Goal: Communication & Community: Ask a question

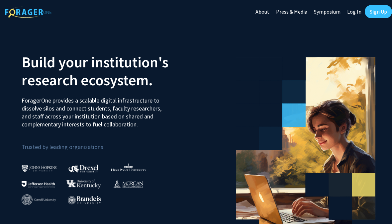
click at [352, 7] on link "Log In" at bounding box center [354, 11] width 21 height 23
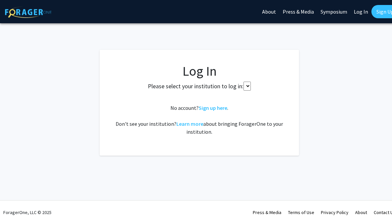
select select
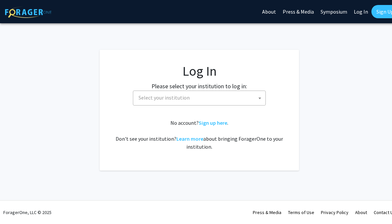
click at [354, 13] on link "Log In" at bounding box center [361, 11] width 21 height 23
click at [244, 94] on span "Select your institution" at bounding box center [201, 98] width 130 height 14
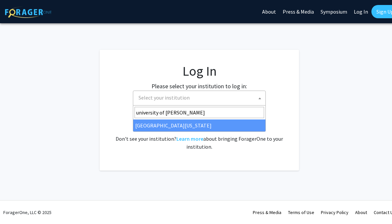
type input "university of kent"
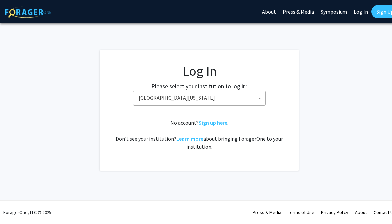
select select "13"
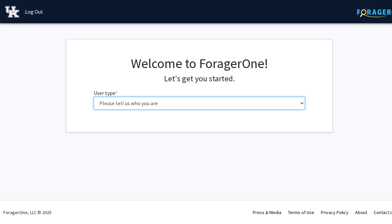
select select "1: undergrad"
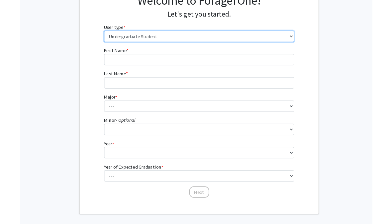
scroll to position [64, 0]
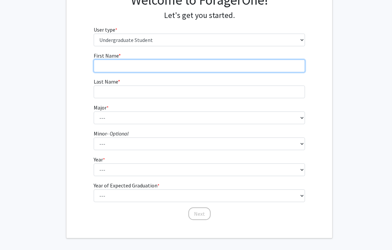
click at [198, 64] on input "First Name * required" at bounding box center [200, 66] width 212 height 13
type input "[PERSON_NAME]"
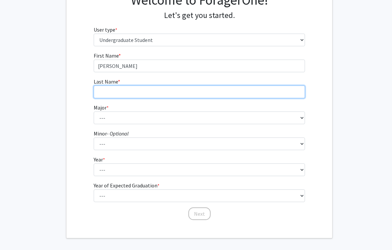
click at [205, 93] on input "Last Name * required" at bounding box center [200, 91] width 212 height 13
type input "[PERSON_NAME]"
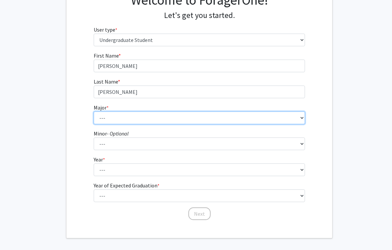
select select "23: 860"
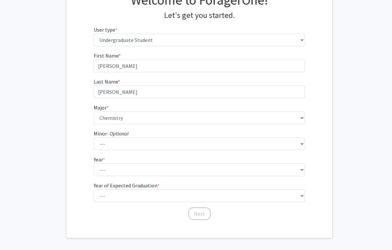
click at [193, 150] on form "First Name * required Andrea Last Name * required Han Major * required --- Acco…" at bounding box center [200, 133] width 212 height 162
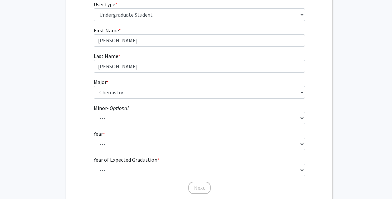
scroll to position [89, 0]
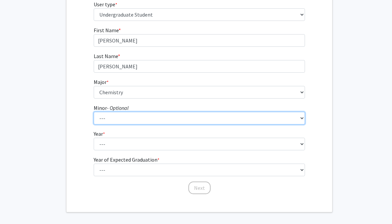
click at [249, 120] on select "--- African American & Africana Studies Agricultural Economics American Studies…" at bounding box center [200, 118] width 212 height 13
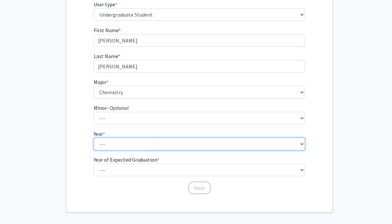
click at [251, 147] on select "--- First-year Sophomore Junior Senior Postbaccalaureate Certificate" at bounding box center [200, 144] width 212 height 13
click at [244, 150] on select "--- First-year Sophomore Junior Senior Postbaccalaureate Certificate" at bounding box center [200, 144] width 212 height 13
click at [229, 143] on select "--- First-year Sophomore Junior Senior Postbaccalaureate Certificate" at bounding box center [200, 144] width 212 height 13
select select "1: first-year"
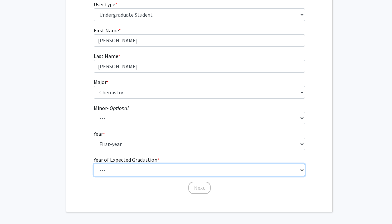
click at [217, 167] on select "--- 2025 2026 2027 2028 2029 2030 2031 2032 2033 2034" at bounding box center [200, 170] width 212 height 13
select select "5: 2029"
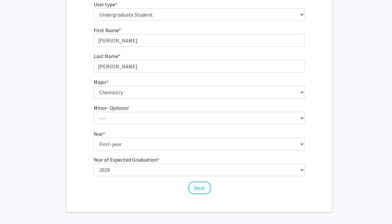
click at [202, 187] on button "Next" at bounding box center [200, 188] width 22 height 13
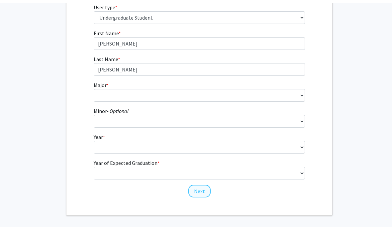
scroll to position [0, 0]
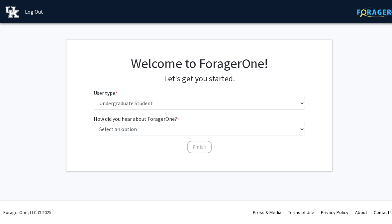
click at [274, 93] on fg-select "User type * required Please tell us who you are Undergraduate Student Master's …" at bounding box center [200, 99] width 212 height 21
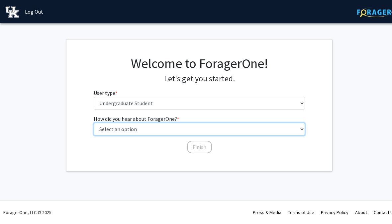
click at [253, 132] on select "Select an option Peer/student recommendation Faculty/staff recommendation Unive…" at bounding box center [200, 129] width 212 height 13
select select "2: faculty_recommendation"
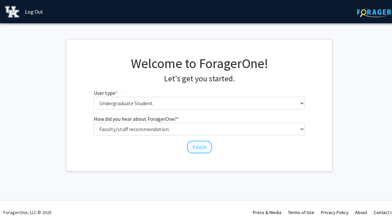
click at [202, 153] on button "Finish" at bounding box center [199, 147] width 25 height 13
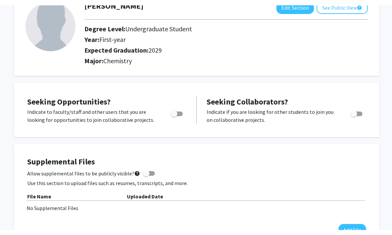
scroll to position [0, 3]
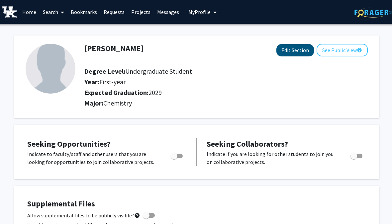
click at [295, 50] on button "Edit Section" at bounding box center [296, 50] width 38 height 12
select select "first-year"
select select "2029"
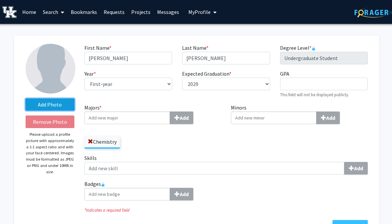
click at [51, 104] on label "Add Photo" at bounding box center [50, 105] width 49 height 12
click at [0, 0] on input "Add Photo" at bounding box center [0, 0] width 0 height 0
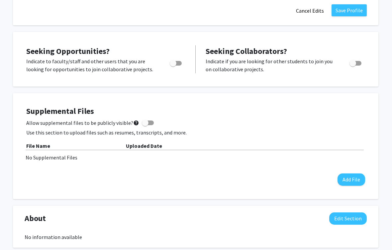
scroll to position [216, 4]
click at [179, 63] on span "Toggle" at bounding box center [176, 63] width 12 height 5
click at [173, 65] on input "Are you actively seeking opportunities?" at bounding box center [173, 65] width 0 height 0
checkbox input "true"
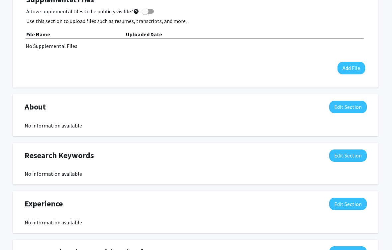
scroll to position [334, 4]
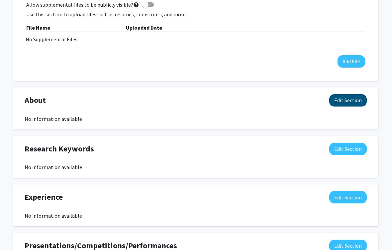
click at [357, 95] on button "Edit Section" at bounding box center [348, 100] width 38 height 12
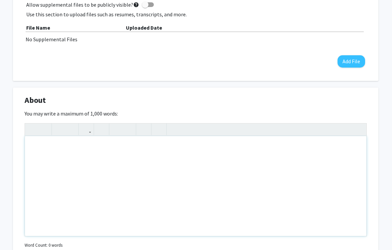
click at [205, 148] on div "Note to users with screen readers: Please deactivate our accessibility plugin f…" at bounding box center [196, 186] width 342 height 100
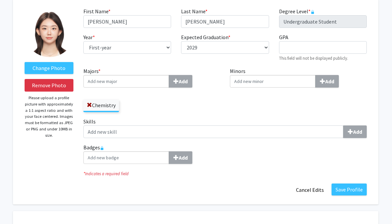
scroll to position [0, 4]
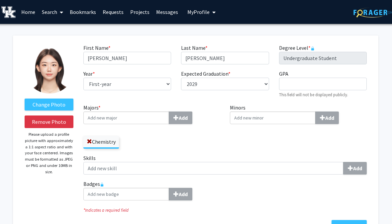
click at [35, 14] on link "Home" at bounding box center [28, 11] width 21 height 23
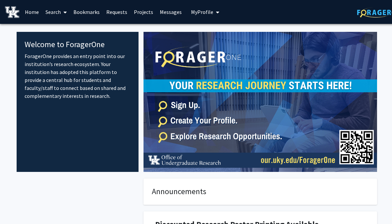
click at [137, 15] on link "Projects" at bounding box center [144, 11] width 26 height 23
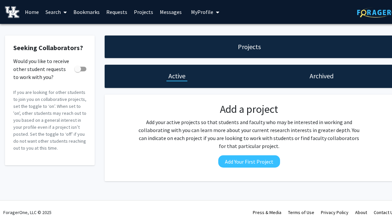
click at [45, 10] on link "Search" at bounding box center [56, 11] width 28 height 23
click at [64, 10] on icon at bounding box center [65, 12] width 3 height 5
click at [60, 10] on link "Search" at bounding box center [56, 11] width 28 height 23
click at [68, 41] on span "Students" at bounding box center [62, 43] width 41 height 13
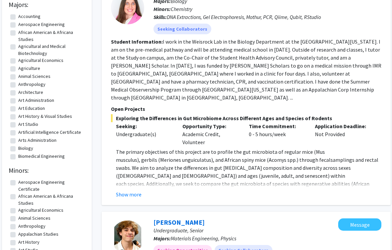
scroll to position [98, 3]
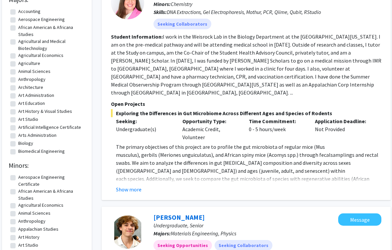
click at [340, 58] on fg-read-more "I work in the Weisrock Lab in the Biology Department at the [GEOGRAPHIC_DATA][U…" at bounding box center [246, 64] width 271 height 63
click at [325, 71] on fg-read-more "I work in the Weisrock Lab in the Biology Department at the [GEOGRAPHIC_DATA][U…" at bounding box center [246, 64] width 271 height 63
click at [314, 82] on section "Student Information: I work in the Weisrock Lab in the Biology Department at th…" at bounding box center [246, 65] width 271 height 64
click at [325, 81] on section "Student Information: I work in the Weisrock Lab in the Biology Department at th…" at bounding box center [246, 65] width 271 height 64
click at [327, 80] on section "Student Information: I work in the Weisrock Lab in the Biology Department at th…" at bounding box center [246, 65] width 271 height 64
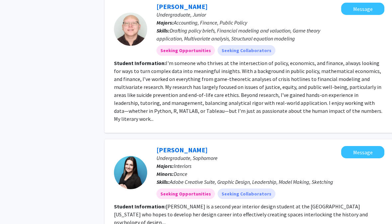
scroll to position [1430, 0]
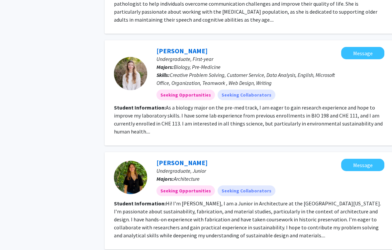
scroll to position [808, 0]
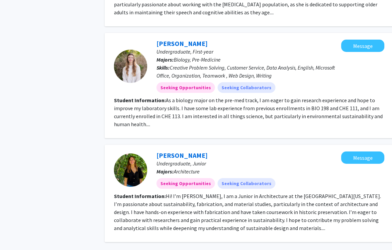
click at [355, 47] on div "Message" at bounding box center [362, 66] width 43 height 53
click at [349, 55] on div "Message" at bounding box center [362, 66] width 43 height 53
click at [347, 57] on div "Message" at bounding box center [362, 66] width 43 height 53
click at [316, 56] on p "Majors: Biology, Pre-Medicine" at bounding box center [249, 60] width 185 height 8
click at [125, 52] on div at bounding box center [130, 66] width 33 height 33
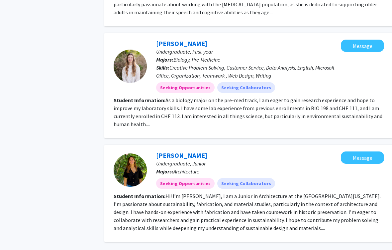
click at [310, 64] on span "Creative Problem Solving, Customer Service, Data Analysis, English, Microsoft O…" at bounding box center [246, 71] width 179 height 15
click at [315, 64] on p "Skills: Creative Problem Solving, Customer Service, Data Analysis, English, Mic…" at bounding box center [249, 72] width 185 height 16
click at [309, 81] on div "Seeking Opportunities Seeking Collaborators" at bounding box center [249, 87] width 188 height 13
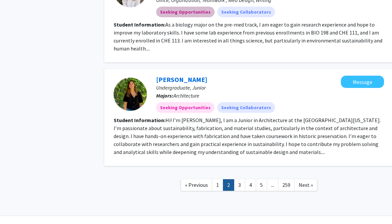
scroll to position [882, 0]
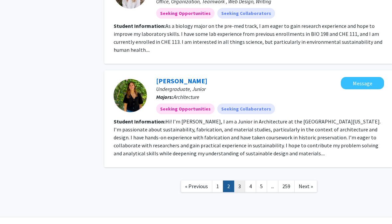
click at [240, 181] on link "3" at bounding box center [239, 187] width 11 height 12
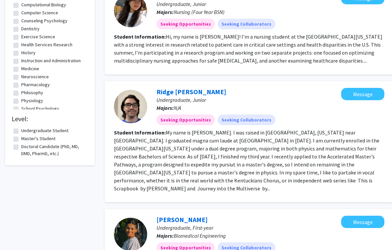
click at [64, 129] on label "Undergraduate Student" at bounding box center [44, 130] width 47 height 7
click at [26, 129] on input "Undergraduate Student" at bounding box center [23, 129] width 4 height 4
checkbox input "true"
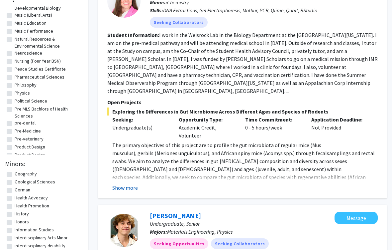
click at [119, 184] on button "Show more" at bounding box center [125, 188] width 26 height 8
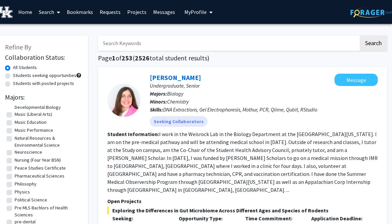
click at [198, 7] on button "My Profile" at bounding box center [199, 12] width 32 height 24
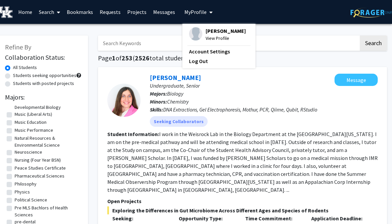
click at [197, 35] on img at bounding box center [195, 33] width 13 height 13
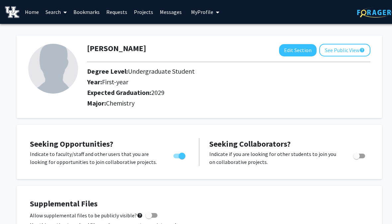
click at [51, 76] on img at bounding box center [53, 69] width 50 height 50
click at [294, 49] on button "Edit Section" at bounding box center [298, 50] width 38 height 12
select select "first-year"
select select "2029"
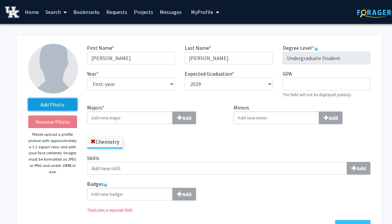
click at [54, 102] on label "Add Photo" at bounding box center [52, 105] width 49 height 12
click at [0, 0] on input "Add Photo" at bounding box center [0, 0] width 0 height 0
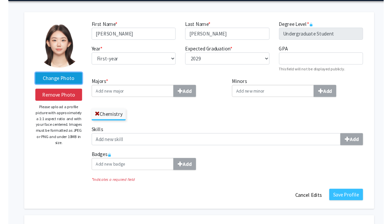
scroll to position [33, 0]
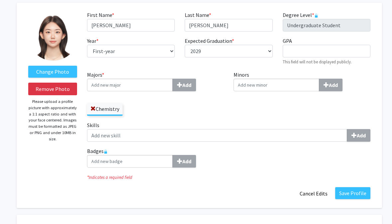
click at [145, 84] on input "Majors * Add" at bounding box center [130, 85] width 86 height 13
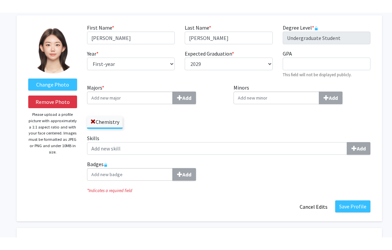
scroll to position [33, 0]
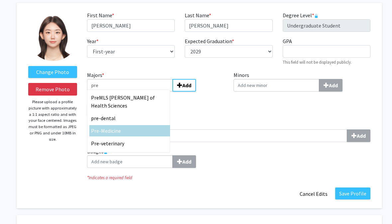
type input "pre"
click at [135, 132] on div "Pre -Medicine" at bounding box center [129, 131] width 77 height 8
click at [135, 92] on input "pre" at bounding box center [130, 85] width 86 height 13
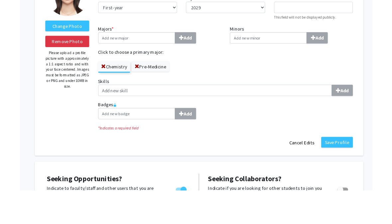
scroll to position [47, 0]
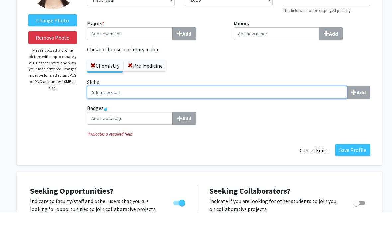
click at [280, 123] on input "Skills Add" at bounding box center [217, 129] width 260 height 13
type input "E"
type input "PowerPoint, Korean, French,"
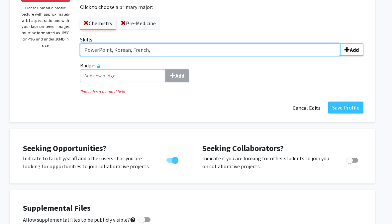
scroll to position [126, 7]
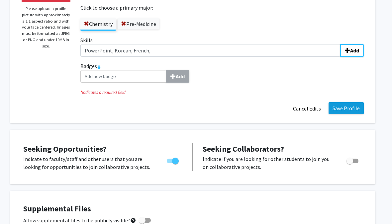
click at [350, 107] on button "Save Profile" at bounding box center [346, 108] width 35 height 12
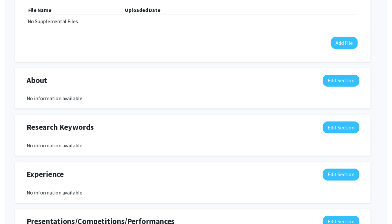
scroll to position [245, 7]
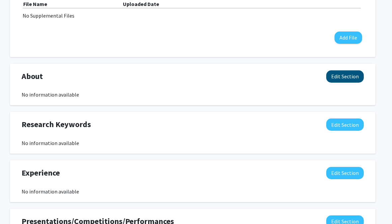
click at [355, 74] on button "Edit Section" at bounding box center [346, 76] width 38 height 12
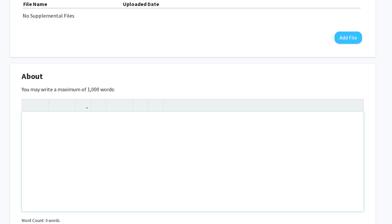
click at [301, 120] on div "Note to users with screen readers: Please deactivate our accessibility plugin f…" at bounding box center [193, 162] width 342 height 100
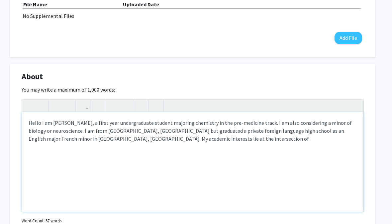
type textarea "Hello I am Andrea Han, a first year undergraduate student majoring chemistry in…"
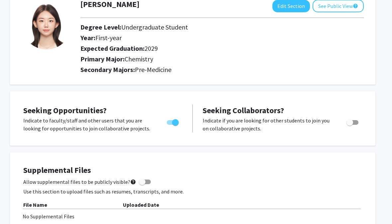
scroll to position [0, 7]
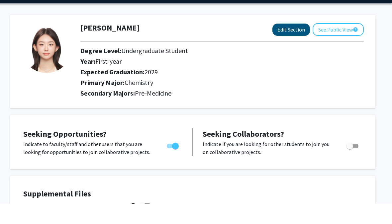
click at [298, 44] on button "Edit Section" at bounding box center [292, 50] width 38 height 12
select select "first-year"
select select "2029"
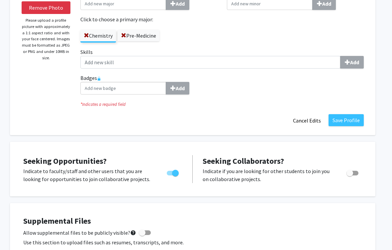
click at [305, 52] on label "Skills Add" at bounding box center [222, 58] width 284 height 21
click at [305, 56] on input "Skills Add" at bounding box center [210, 62] width 260 height 13
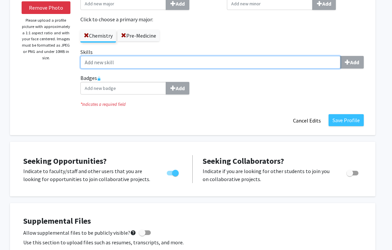
click at [315, 58] on input "Skills Add" at bounding box center [210, 62] width 260 height 13
type input "P"
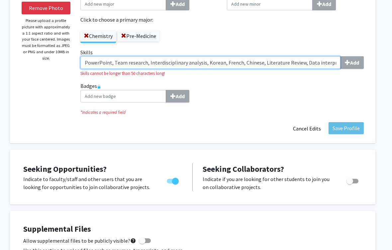
type input "PowerPoint, Team research, Interdisciplinary analysis, Korean, French, Chinese,…"
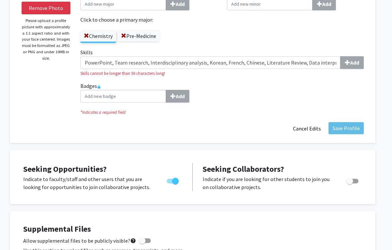
click at [354, 128] on div "Change Photo Remove Photo Please upload a profile picture with approximately a …" at bounding box center [193, 32] width 366 height 221
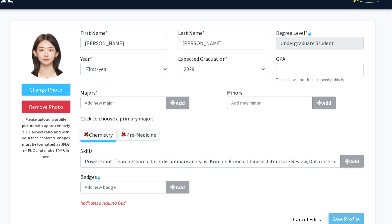
scroll to position [0, 7]
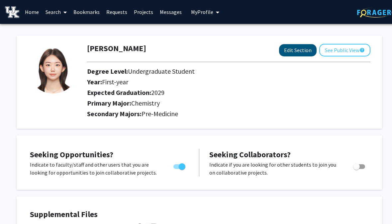
click at [302, 54] on button "Edit Section" at bounding box center [298, 50] width 38 height 12
select select "first-year"
select select "2029"
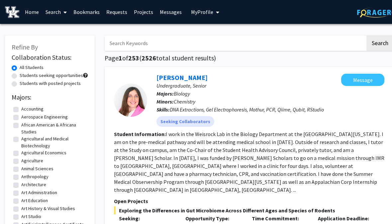
click at [205, 17] on button "My Profile" at bounding box center [205, 12] width 32 height 24
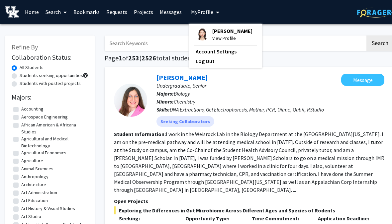
click at [218, 35] on span "View Profile" at bounding box center [232, 38] width 40 height 7
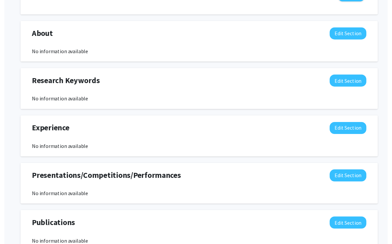
scroll to position [294, 0]
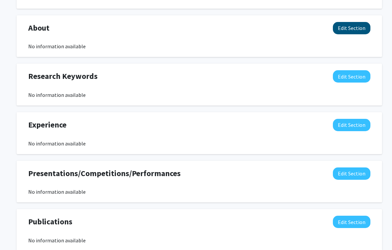
click at [354, 27] on button "Edit Section" at bounding box center [352, 28] width 38 height 12
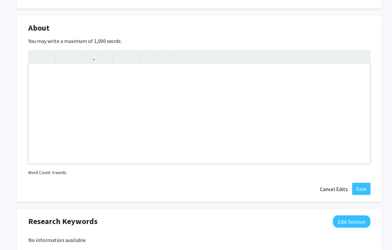
click at [322, 116] on div "Note to users with screen readers: Please deactivate our accessibility plugin f…" at bounding box center [200, 114] width 342 height 100
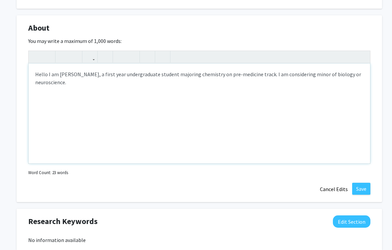
click at [266, 73] on div "Hello I am [PERSON_NAME], a first year undergraduate student majoring chemistry…" at bounding box center [200, 114] width 342 height 100
click at [327, 84] on div "Hello I am [PERSON_NAME], a first year undergraduate student majoring chemistry…" at bounding box center [200, 114] width 342 height 100
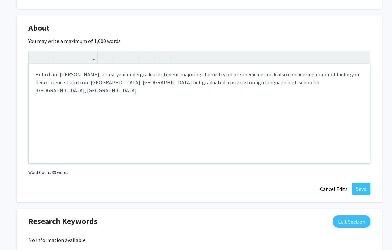
click at [168, 81] on div "Hello I am [PERSON_NAME], a first year undergraduate student majoring chemistry…" at bounding box center [200, 114] width 342 height 100
click at [249, 80] on div "Hello I am [PERSON_NAME], a first year undergraduate student majoring chemistry…" at bounding box center [200, 114] width 342 height 100
click at [335, 87] on div "Hello I am [PERSON_NAME], a first year undergraduate student majoring chemistry…" at bounding box center [200, 114] width 342 height 100
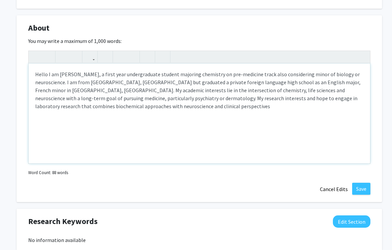
type textarea "Hello I am [PERSON_NAME], a first year undergraduate student majoring chemistry…"
click at [359, 186] on button "Save" at bounding box center [361, 189] width 18 height 12
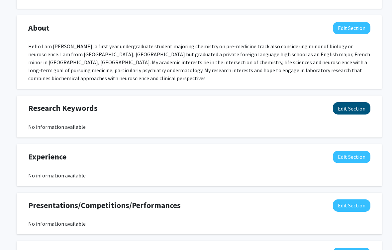
click at [359, 105] on button "Edit Section" at bounding box center [352, 108] width 38 height 12
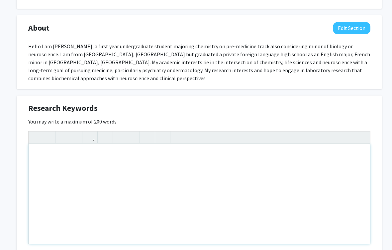
drag, startPoint x: 291, startPoint y: 150, endPoint x: 216, endPoint y: 162, distance: 75.9
click at [216, 162] on div "Note to users with screen readers: Please deactivate our accessibility plugin f…" at bounding box center [200, 194] width 342 height 100
type textarea "S"
click at [29, 152] on div "Molecular Neuroscience" at bounding box center [200, 194] width 342 height 100
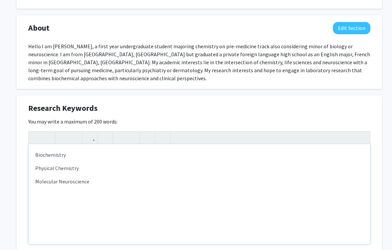
click at [34, 167] on div "Biochemistry Physical Chemistry Molecular Neuroscience" at bounding box center [200, 194] width 342 height 100
click at [195, 172] on p "Molecular Neuroscience" at bounding box center [199, 174] width 328 height 21
click at [234, 168] on p "Molecular Neuroscience" at bounding box center [199, 168] width 328 height 8
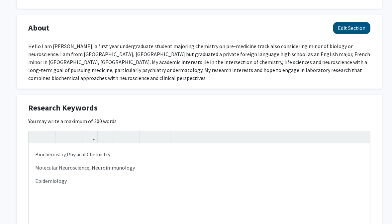
click at [360, 24] on button "Edit Section" at bounding box center [352, 28] width 38 height 12
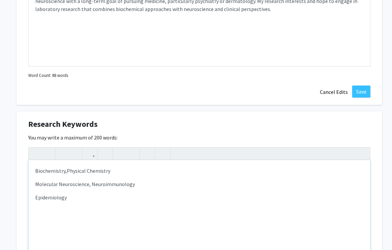
click at [333, 172] on p "Biochemistry, Physical Chemistry" at bounding box center [199, 171] width 328 height 8
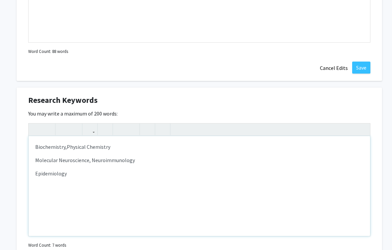
scroll to position [415, 0]
click at [114, 156] on p "Molecular Neuroscience, Neuroimmunology" at bounding box center [199, 160] width 328 height 8
click at [154, 161] on p "Molecular Neuroscience, Neuroimmunology" at bounding box center [199, 160] width 328 height 8
click at [160, 165] on p "Molecular Neuroscience, Neuroimmunology Epidemiology" at bounding box center [199, 166] width 328 height 21
click at [161, 159] on p "Molecular Neuroscience, Neuroimmunology" at bounding box center [199, 160] width 328 height 8
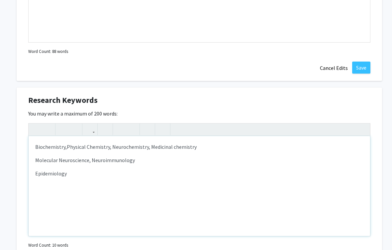
click at [56, 159] on p "Molecular Neuroscience, Neuroimmunology" at bounding box center [199, 160] width 328 height 8
click at [292, 176] on p "Molecular & Cellular Neuroscience, Neuroimmunology Epidemiology" at bounding box center [199, 166] width 328 height 21
click at [34, 173] on div "Biochemistry, Physical Chemistry, Neurochemistry, Medicinal chemistry Molecular…" at bounding box center [200, 186] width 342 height 100
type textarea "<p>Biochemistry,&nbsp;<span style="font-size: 1rem; -webkit-tap-highlight-color…"
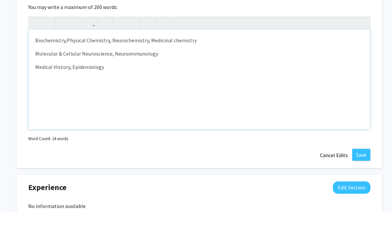
scroll to position [486, 0]
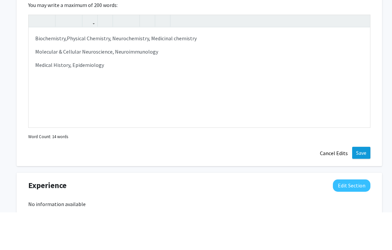
click at [364, 184] on button "Save" at bounding box center [361, 190] width 18 height 12
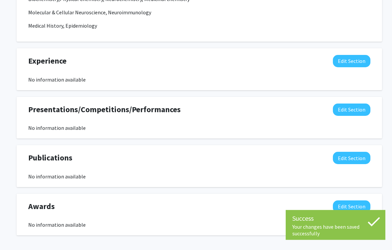
scroll to position [561, 0]
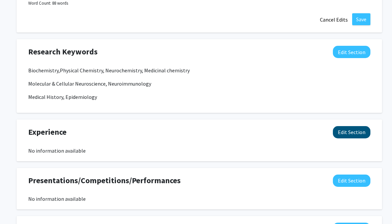
click at [361, 130] on button "Edit Section" at bounding box center [352, 133] width 38 height 12
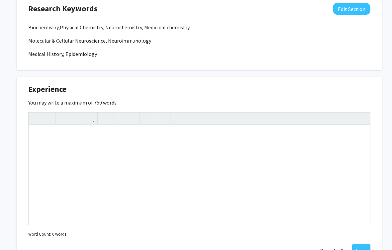
scroll to position [506, 0]
click at [335, 173] on div "Note to users with screen readers: Please deactivate our accessibility plugin f…" at bounding box center [200, 175] width 342 height 100
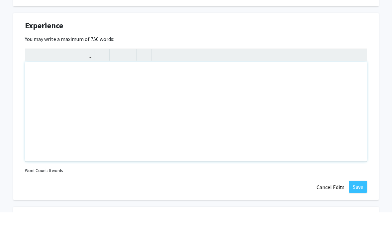
click at [335, 99] on div "Note to users with screen readers: Please deactivate our accessibility plugin f…" at bounding box center [196, 149] width 342 height 100
type textarea "I"
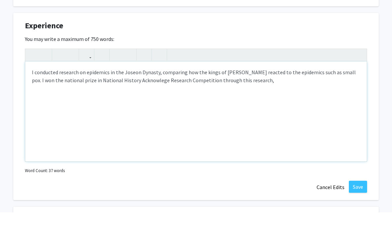
type textarea "I conducted research on epidemics in the Joseon Dynasty, comparing how the king…"
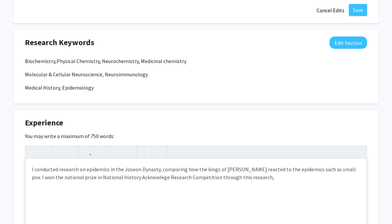
scroll to position [472, 3]
click at [354, 45] on button "Edit Section" at bounding box center [349, 43] width 38 height 12
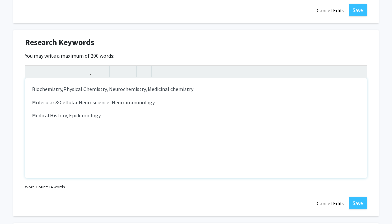
click at [102, 98] on p "Molecular & Cellular Neuroscience, Neuroimmunology" at bounding box center [196, 102] width 328 height 8
type textarea "<p>Biochemistry,&nbsp;<span style="font-size: 1rem; -webkit-tap-highlight-color…"
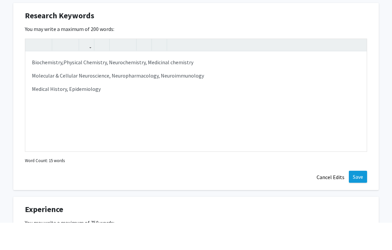
click at [364, 198] on button "Save" at bounding box center [358, 204] width 18 height 12
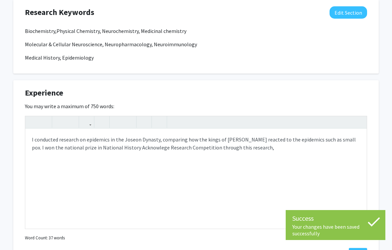
scroll to position [512, 3]
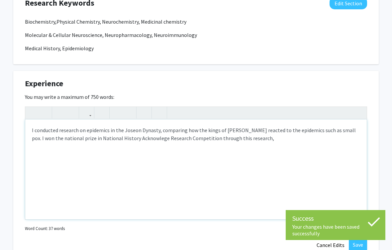
click at [336, 147] on div "I conducted research on epidemics in the Joseon Dynasty, comparing how the king…" at bounding box center [196, 169] width 342 height 100
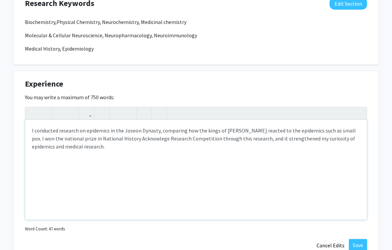
type textarea "I conducted research on epidemics in the Joseon Dynasty, comparing how the king…"
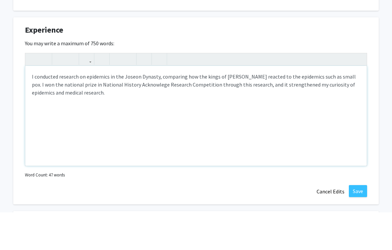
scroll to position [528, 3]
click at [359, 222] on button "Save" at bounding box center [358, 228] width 18 height 12
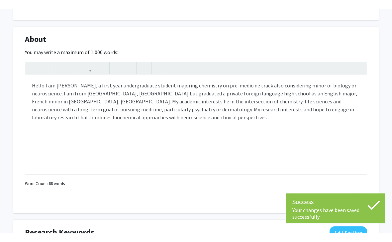
scroll to position [266, 3]
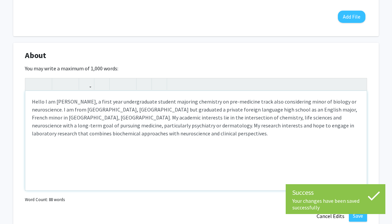
click at [315, 145] on div "Hello I am [PERSON_NAME], a first year undergraduate student majoring chemistry…" at bounding box center [196, 141] width 342 height 100
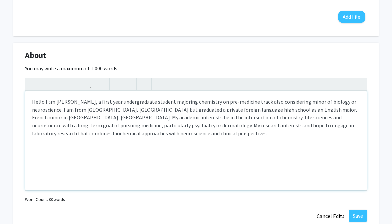
type textarea "<p>Hello I am [PERSON_NAME], a first year undergraduate student majoring chemis…"
click at [351, 15] on button "Add File" at bounding box center [352, 17] width 28 height 12
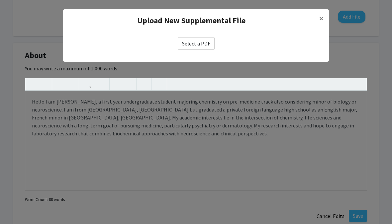
click at [138, 171] on modal-container "Upload New Supplemental File × Select a PDF" at bounding box center [196, 112] width 392 height 224
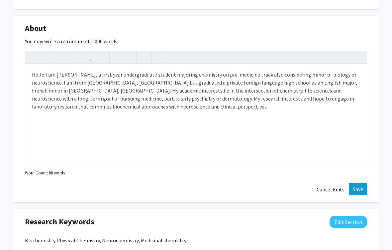
click at [359, 187] on button "Save" at bounding box center [358, 189] width 18 height 12
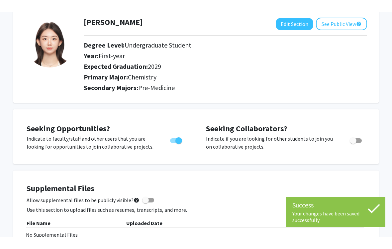
scroll to position [0, 3]
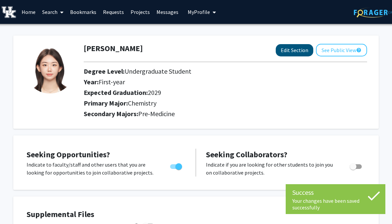
click at [291, 53] on button "Edit Section" at bounding box center [295, 50] width 38 height 12
select select "first-year"
select select "2029"
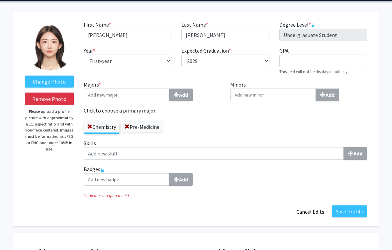
scroll to position [25, 3]
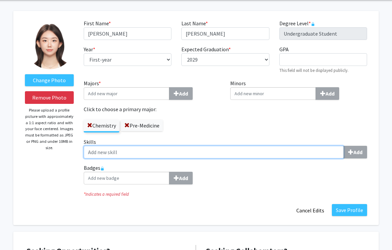
click at [273, 155] on input "Skills Add" at bounding box center [214, 152] width 260 height 13
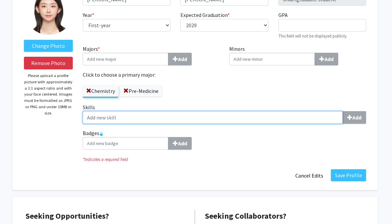
scroll to position [58, 4]
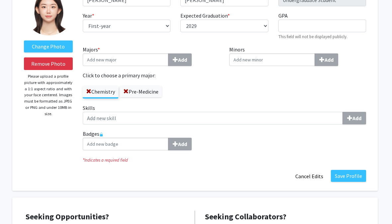
click at [311, 168] on fg-title-edit "First Name * required [PERSON_NAME] Last Name * required Han Degree Level * req…" at bounding box center [225, 84] width 284 height 197
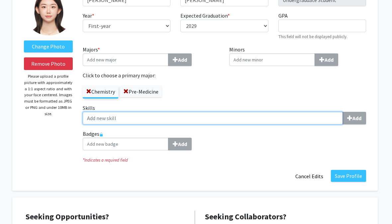
click at [269, 115] on input "Skills Add" at bounding box center [213, 118] width 260 height 13
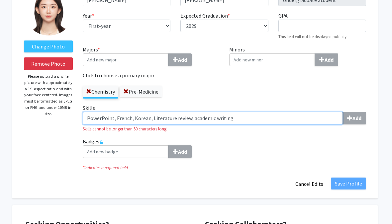
click at [260, 119] on input "PowerPoint, French, Korean, Literature review, academic writing" at bounding box center [213, 118] width 260 height 13
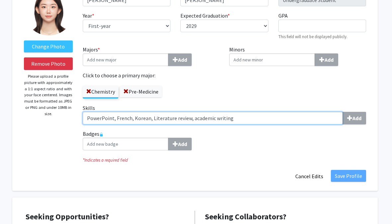
click at [183, 118] on input "PowerPoint, French, Korean, Literature review, academic writing" at bounding box center [213, 118] width 260 height 13
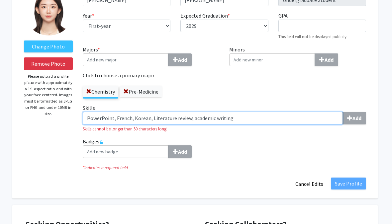
click at [116, 117] on input "PowerPoint, French, Korean, Literature review, academic writing" at bounding box center [213, 118] width 260 height 13
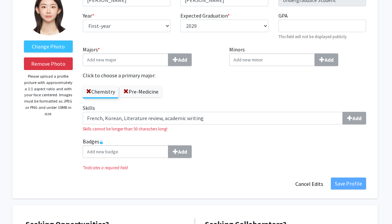
click at [144, 152] on div "Badges Add" at bounding box center [225, 151] width 294 height 26
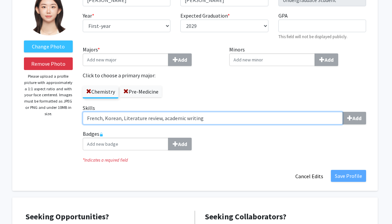
click at [211, 118] on input "French, Korean, Literature review, academic writing" at bounding box center [213, 118] width 260 height 13
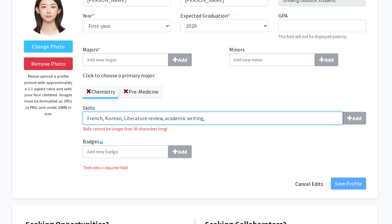
click at [92, 115] on input "French, Korean, Literature review, academic writing," at bounding box center [213, 118] width 260 height 13
click at [85, 119] on input "French, Korean, Literature review, academic writing," at bounding box center [213, 118] width 260 height 13
click at [298, 117] on input "PowerPoint, French, Korean, Literature review, academic writing," at bounding box center [213, 118] width 260 height 13
type input "PowerPoint, French, Korean, Literature review, academic writing"
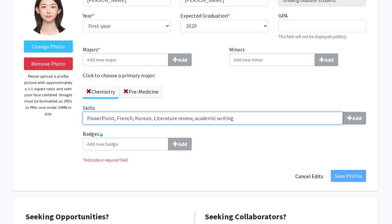
click at [87, 115] on input "PowerPoint, French, Korean, Literature review, academic writing" at bounding box center [213, 118] width 260 height 13
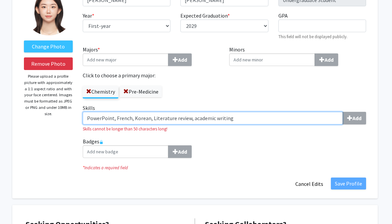
click at [89, 118] on input "PowerPoint, French, Korean, Literature review, academic writing" at bounding box center [213, 118] width 260 height 13
click at [95, 118] on input "PowerPoint, French, Korean, Literature review, academic writing" at bounding box center [213, 118] width 260 height 13
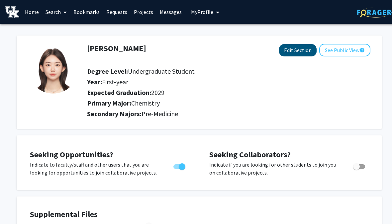
click at [303, 49] on button "Edit Section" at bounding box center [298, 50] width 38 height 12
select select "first-year"
select select "2029"
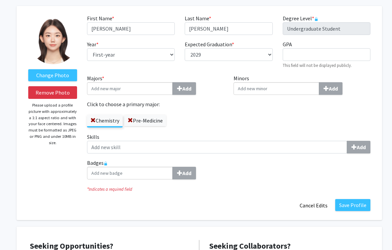
scroll to position [48, 0]
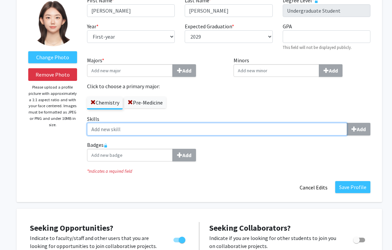
click at [213, 128] on input "Skills Add" at bounding box center [217, 129] width 260 height 13
click at [210, 126] on input "Skills Add" at bounding box center [217, 129] width 260 height 13
click at [212, 123] on input "Skills Add" at bounding box center [217, 129] width 260 height 13
paste input "PowerPoint, French, Korean, Literature review, academic writing"
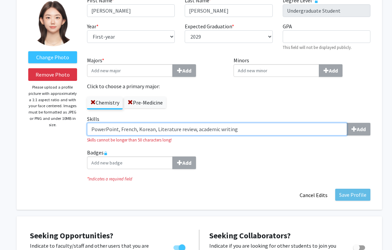
type input "PowerPoint, French, Korean, Literature review, academic writing"
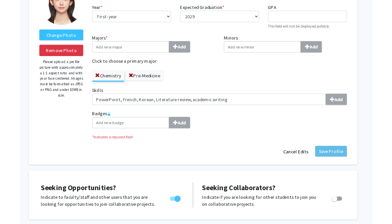
scroll to position [0, 7]
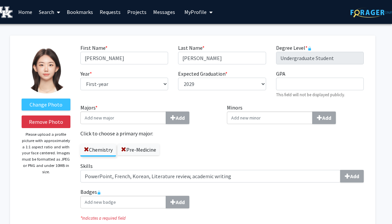
click at [28, 12] on link "Home" at bounding box center [25, 11] width 21 height 23
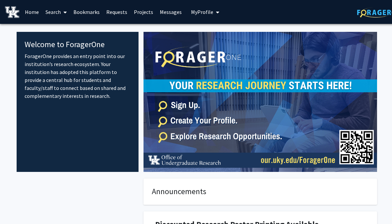
click at [56, 12] on link "Search" at bounding box center [56, 11] width 28 height 23
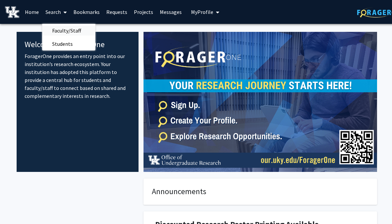
click at [82, 30] on span "Faculty/Staff" at bounding box center [66, 30] width 49 height 13
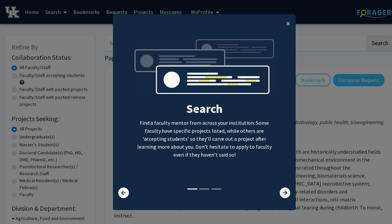
click at [286, 198] on icon at bounding box center [285, 193] width 11 height 11
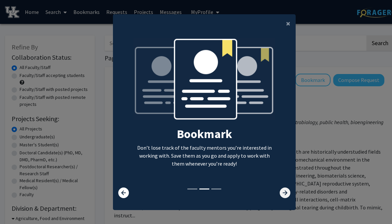
click at [288, 198] on icon at bounding box center [285, 193] width 11 height 11
click at [283, 198] on icon at bounding box center [285, 193] width 11 height 11
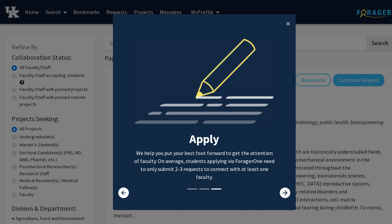
click at [280, 198] on icon at bounding box center [285, 193] width 11 height 11
click at [287, 198] on icon at bounding box center [285, 193] width 11 height 11
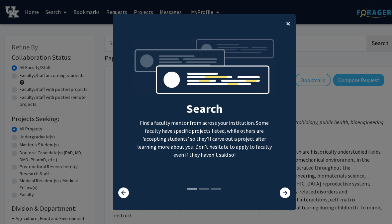
click at [287, 27] on span "×" at bounding box center [288, 23] width 4 height 10
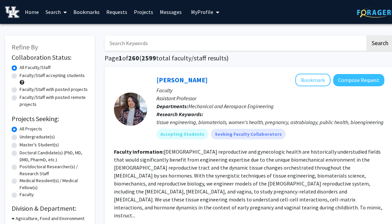
click at [80, 73] on label "Faculty/Staff accepting students" at bounding box center [52, 75] width 65 height 7
click at [24, 73] on input "Faculty/Staff accepting students" at bounding box center [22, 74] width 4 height 4
radio input "true"
click at [134, 50] on input "Search Keywords" at bounding box center [235, 43] width 261 height 15
type input "Epidemics"
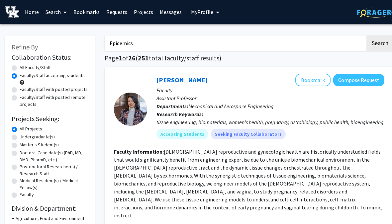
click at [380, 43] on button "Search" at bounding box center [380, 43] width 27 height 15
radio input "true"
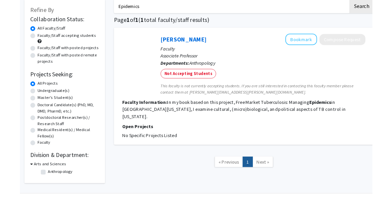
scroll to position [11, 0]
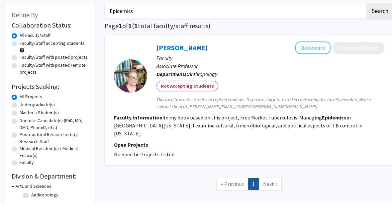
click at [176, 25] on input "Epidemics" at bounding box center [235, 32] width 261 height 15
type input "Chemistry"
click at [380, 25] on button "Search" at bounding box center [380, 32] width 27 height 15
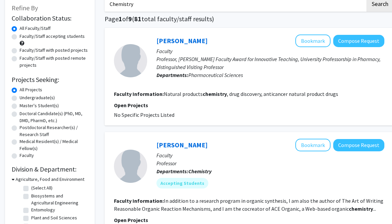
scroll to position [39, 0]
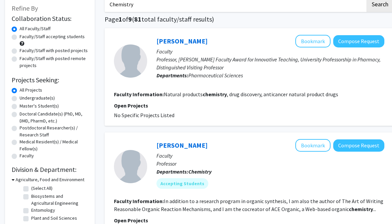
click at [80, 49] on label "Faculty/Staff with posted projects" at bounding box center [54, 50] width 68 height 7
click at [24, 49] on input "Faculty/Staff with posted projects" at bounding box center [22, 49] width 4 height 4
radio input "true"
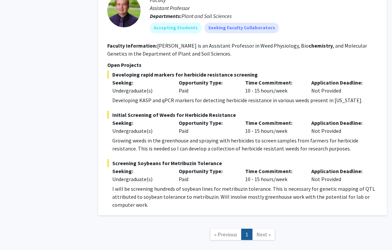
scroll to position [1027, 7]
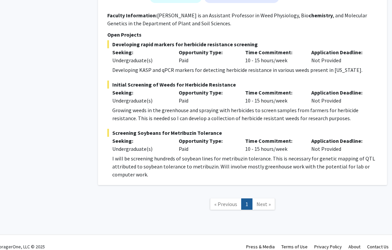
click at [267, 200] on span "Next »" at bounding box center [264, 203] width 14 height 7
click at [269, 200] on span "Next »" at bounding box center [264, 203] width 14 height 7
click at [266, 200] on span "Next »" at bounding box center [264, 203] width 14 height 7
click at [263, 200] on span "Next »" at bounding box center [264, 203] width 14 height 7
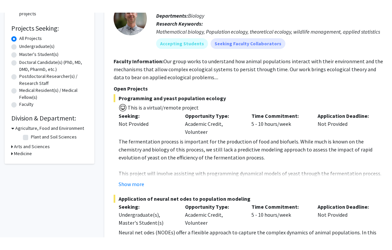
scroll to position [0, 0]
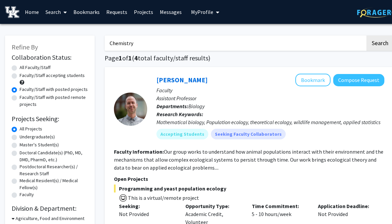
click at [214, 43] on input "Chemistry" at bounding box center [235, 43] width 261 height 15
type input "C"
type input "Biology"
click at [380, 43] on button "Search" at bounding box center [380, 43] width 27 height 15
radio input "true"
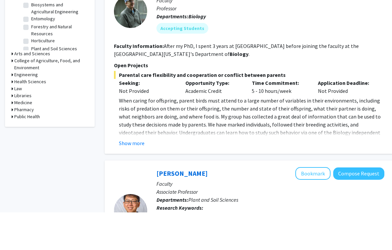
scroll to position [215, 0]
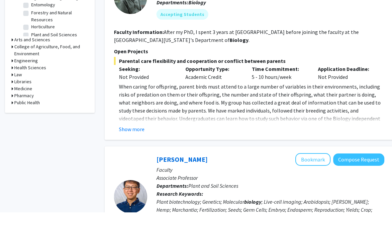
click at [40, 102] on h3 "Health Sciences" at bounding box center [30, 105] width 32 height 7
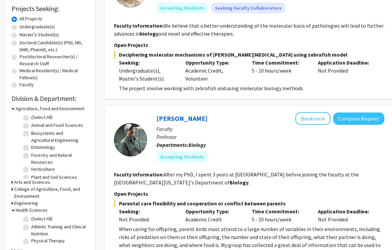
scroll to position [110, 0]
click at [80, 181] on div "Arts and Sciences" at bounding box center [50, 182] width 76 height 7
click at [63, 183] on div "Arts and Sciences" at bounding box center [50, 182] width 76 height 7
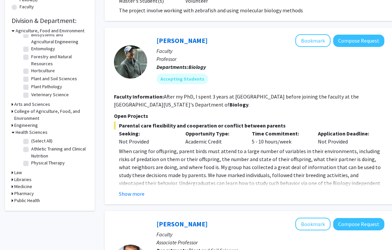
scroll to position [207, 0]
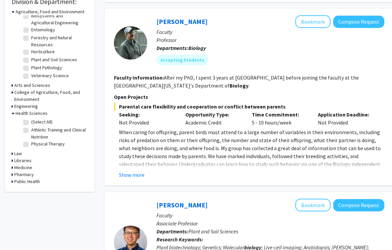
click at [26, 167] on h3 "Medicine" at bounding box center [23, 167] width 18 height 7
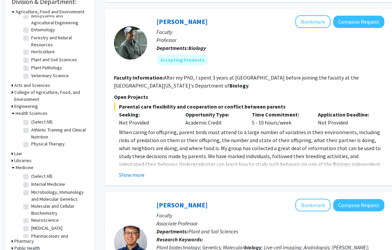
click at [31, 176] on label "(Select All)" at bounding box center [41, 176] width 21 height 7
click at [31, 176] on input "(Select All)" at bounding box center [33, 175] width 4 height 4
checkbox input "true"
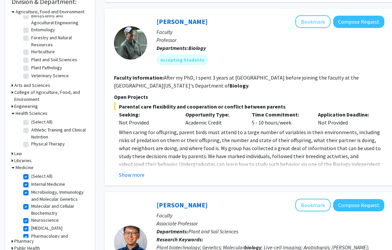
checkbox input "true"
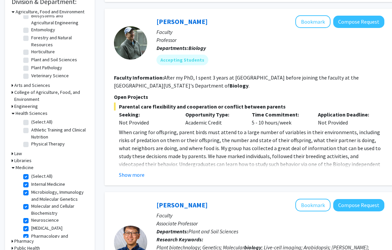
checkbox input "true"
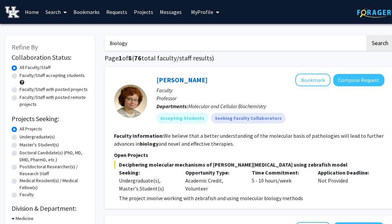
click at [234, 46] on input "Biology" at bounding box center [235, 43] width 261 height 15
type input "B"
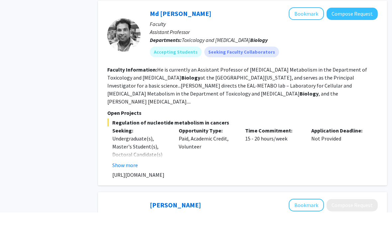
scroll to position [486, 7]
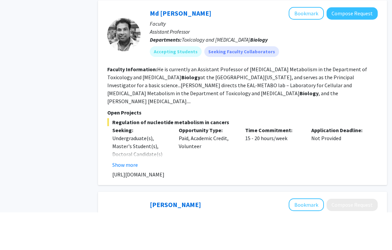
click at [128, 172] on fg-read-more "Undergraduate(s), Master's Student(s), Doctoral Candidate(s) (PhD, MD, DMD, Pha…" at bounding box center [140, 189] width 57 height 35
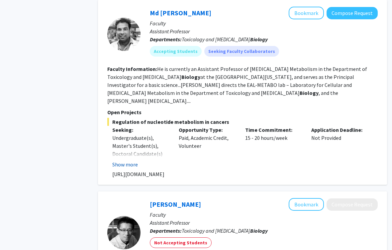
click at [132, 160] on button "Show more" at bounding box center [125, 164] width 26 height 8
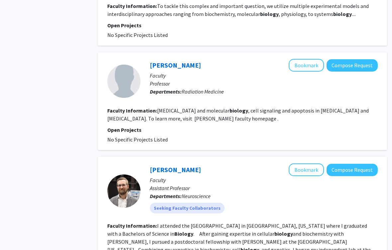
scroll to position [1158, 7]
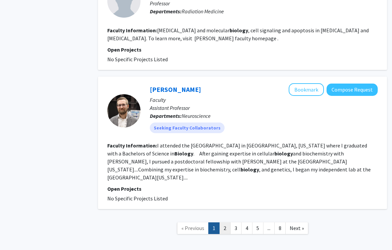
click at [225, 222] on link "2" at bounding box center [224, 228] width 11 height 12
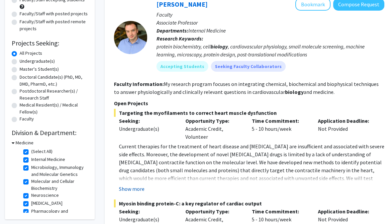
click at [137, 190] on button "Show more" at bounding box center [132, 189] width 26 height 8
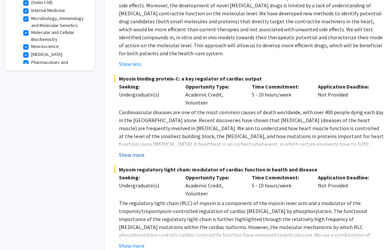
click at [139, 154] on button "Show more" at bounding box center [132, 155] width 26 height 8
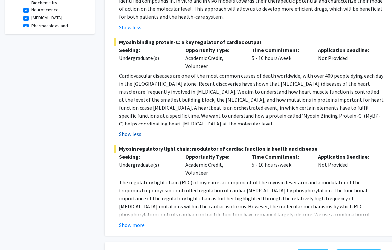
scroll to position [351, 0]
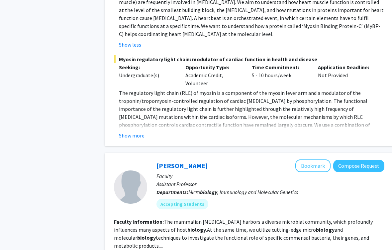
click at [136, 136] on button "Show more" at bounding box center [132, 135] width 26 height 8
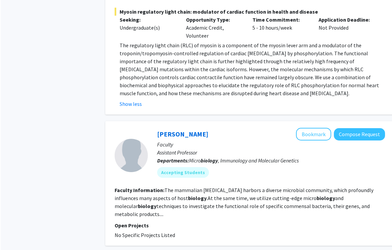
scroll to position [421, 0]
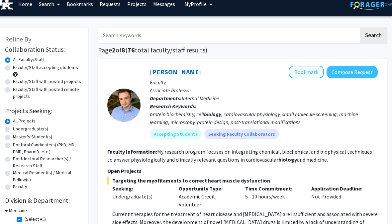
click at [313, 72] on button "Bookmark" at bounding box center [306, 72] width 35 height 13
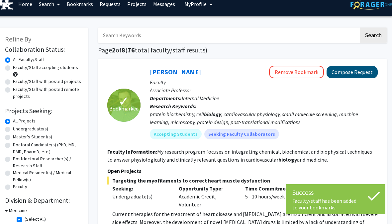
click at [363, 69] on button "Compose Request" at bounding box center [352, 72] width 51 height 12
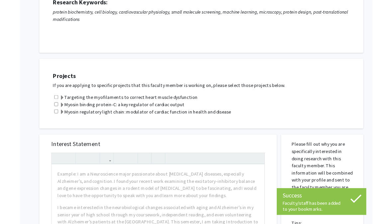
scroll to position [120, 0]
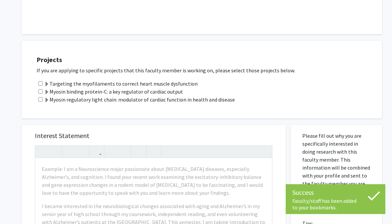
click at [288, 80] on div "Targeting the myofilaments to correct heart muscle dysfunction" at bounding box center [206, 84] width 339 height 8
click at [288, 86] on div "Targeting the myofilaments to correct heart muscle dysfunction" at bounding box center [206, 84] width 339 height 8
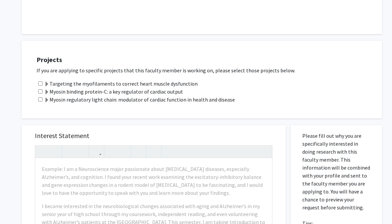
click at [43, 81] on input "checkbox" at bounding box center [40, 83] width 4 height 4
checkbox input "true"
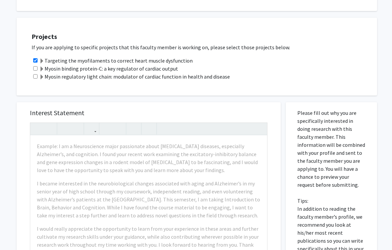
scroll to position [174, 5]
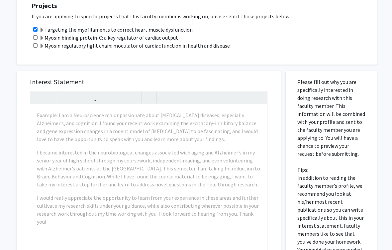
click at [298, 35] on div "Myosin binding protein-C: a key regulator of cardiac output" at bounding box center [201, 38] width 339 height 8
click at [272, 41] on div "Myosin binding protein-C: a key regulator of cardiac output" at bounding box center [201, 38] width 339 height 8
click at [37, 38] on input "checkbox" at bounding box center [36, 37] width 4 height 4
checkbox input "true"
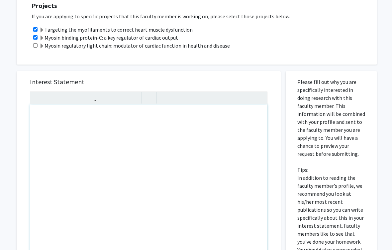
scroll to position [174, 5]
click at [105, 141] on div "Note to users with screen readers: Please press Alt+0 or Option+0 to deactivate…" at bounding box center [148, 180] width 237 height 152
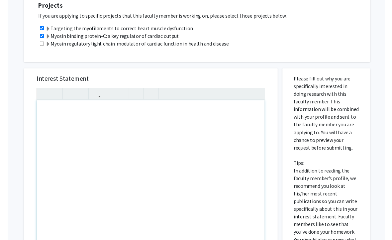
scroll to position [206, 0]
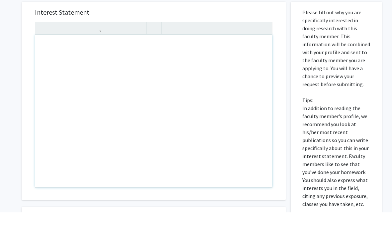
click at [148, 72] on div "Note to users with screen readers: Please press Alt+0 or Option+0 to deactivate…" at bounding box center [153, 148] width 237 height 152
click at [146, 72] on div "Note to users with screen readers: Please press Alt+0 or Option+0 to deactivate…" at bounding box center [153, 148] width 237 height 152
paste div "Note to users with screen readers: Please press Alt+0 or Option+0 to deactivate…"
type textarea "<p>Absolutely! Here's an updated version of the email that includes both **Proj…"
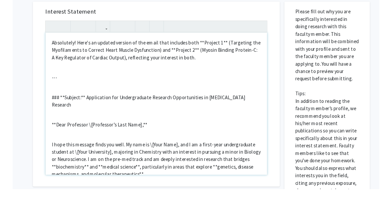
scroll to position [214, 0]
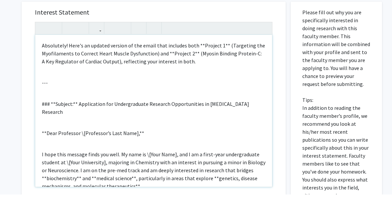
click at [186, 88] on div "Absolutely! Here's an updated version of the email that includes both **Project…" at bounding box center [153, 141] width 237 height 152
click at [51, 115] on div "Absolutely! Here's an updated version of the email that includes both **Project…" at bounding box center [153, 141] width 237 height 152
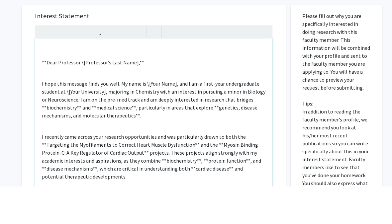
scroll to position [2, 0]
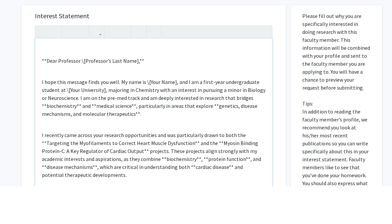
click at [229, 94] on p "**Dear Professor \[Professor’s Last Name],**" at bounding box center [154, 98] width 224 height 8
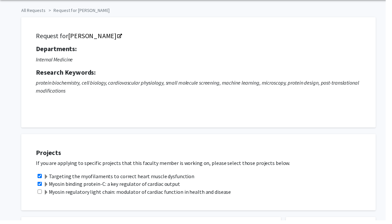
scroll to position [151, 0]
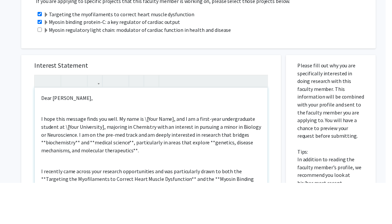
click at [172, 155] on p "I hope this message finds you well. My name is \[Your Name], and I am a first-y…" at bounding box center [154, 175] width 224 height 40
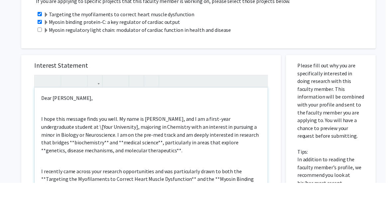
click at [104, 155] on p "I hope this message finds you well. My name is Andrea Han, and I am a first-yea…" at bounding box center [154, 175] width 224 height 40
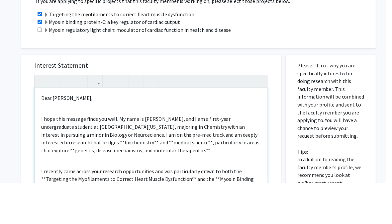
click at [149, 155] on p "I hope this message finds you well. My name is Andrea Han, and I am a first-yea…" at bounding box center [154, 175] width 224 height 40
click at [67, 155] on p "I hope this message finds you well. My name is Andrea Han, and I am a first-yea…" at bounding box center [154, 175] width 224 height 40
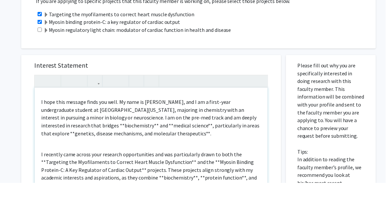
scroll to position [31, 0]
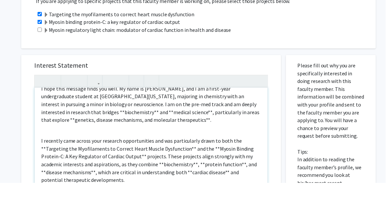
click at [130, 124] on p "I hope this message finds you well. My name is Andrea Han, and I am a first-yea…" at bounding box center [154, 144] width 224 height 40
click at [106, 124] on p "I hope this message finds you well. My name is Andrea Han, and I am a first-yea…" at bounding box center [154, 144] width 224 height 40
click at [196, 124] on p "I hope this message finds you well. My name is Andrea Han, and I am a first-yea…" at bounding box center [154, 144] width 224 height 40
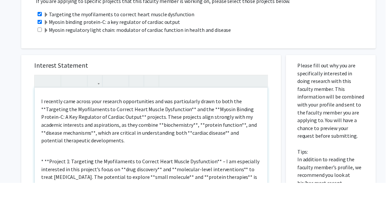
scroll to position [73, 0]
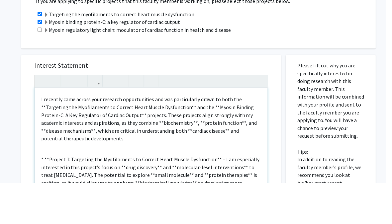
click at [193, 135] on p "I recently came across your research opportunities and was particularly drawn t…" at bounding box center [154, 159] width 224 height 48
click at [229, 135] on p "I recently came across your research opportunities and was particularly drawn t…" at bounding box center [154, 159] width 224 height 48
click at [241, 135] on p "I recently came across your research opportunities and was particularly drawn t…" at bounding box center [154, 159] width 224 height 48
click at [76, 135] on p "I recently came across your research opportunities and was particularly drawn t…" at bounding box center [154, 159] width 224 height 48
click at [165, 135] on p "I recently came across your research opportunities and was particularly drawn t…" at bounding box center [154, 159] width 224 height 48
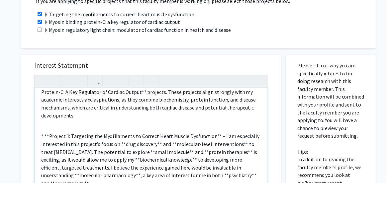
scroll to position [113, 0]
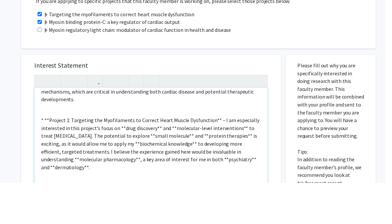
click at [159, 157] on p "* **Project 1: Targeting the Myofilaments to Correct Heart Muscle Dysfunction**…" at bounding box center [154, 185] width 224 height 56
click at [232, 157] on p "* **Project 1: Targeting the Myofilaments to Correct Heart Muscle Dysfunction**…" at bounding box center [154, 185] width 224 height 56
click at [156, 157] on p "* **Project 1: Targeting the Myofilaments to Correct Heart Muscle Dysfunction**…" at bounding box center [154, 185] width 224 height 56
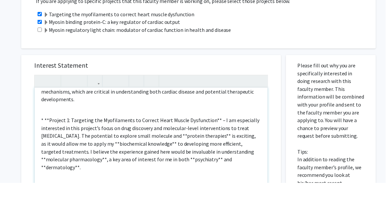
click at [193, 157] on p "* **Project 1: Targeting the Myofilaments to Correct Heart Muscle Dysfunction**…" at bounding box center [154, 185] width 224 height 56
click at [129, 157] on p "* **Project 1: Targeting the Myofilaments to Correct Heart Muscle Dysfunction**…" at bounding box center [154, 185] width 224 height 56
click at [74, 157] on p "* **Project 1: Targeting the Myofilaments to Correct Heart Muscle Dysfunction**…" at bounding box center [154, 185] width 224 height 56
click at [242, 157] on p "* **Project 1: Targeting the Myofilaments to Correct Heart Muscle Dysfunction**…" at bounding box center [154, 185] width 224 height 56
click at [187, 157] on p "* **Project 1: Targeting the Myofilaments to Correct Heart Muscle Dysfunction**…" at bounding box center [154, 185] width 224 height 56
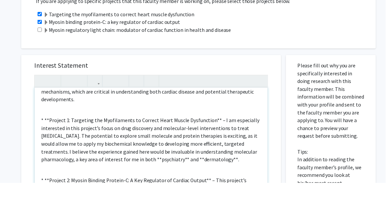
click at [125, 164] on p "* **Project 1: Targeting the Myofilaments to Correct Heart Muscle Dysfunction**…" at bounding box center [154, 181] width 224 height 48
click at [165, 165] on p "* **Project 1: Targeting the Myofilaments to Correct Heart Muscle Dysfunction**…" at bounding box center [154, 181] width 224 height 48
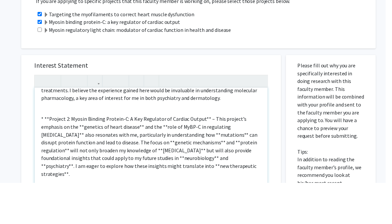
scroll to position [181, 0]
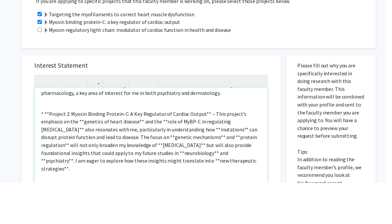
click at [143, 150] on p "* **Project 2: Myosin Binding Protein-C: A Key Regulator of Cardiac Output** – …" at bounding box center [154, 182] width 224 height 64
click at [90, 150] on p "* **Project 2: Myosin Binding Protein-C: A Key Regulator of Cardiac Output** – …" at bounding box center [154, 182] width 224 height 64
click at [73, 150] on p "* **Project 2: Myosin Binding Protein-C: A Key Regulator of Cardiac Output** – …" at bounding box center [154, 182] width 224 height 64
click at [153, 150] on p "* **Project 2: Myosin Binding Protein-C: A Key Regulator of Cardiac Output** – …" at bounding box center [154, 182] width 224 height 64
click at [157, 150] on p "* **Project 2: Myosin Binding Protein-C: A Key Regulator of Cardiac Output** – …" at bounding box center [154, 182] width 224 height 64
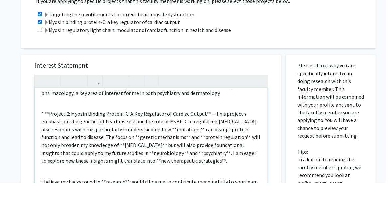
click at [204, 150] on p "* **Project 2: Myosin Binding Protein-C: A Key Regulator of Cardiac Output** – …" at bounding box center [154, 178] width 224 height 56
click at [174, 150] on p "* **Project 2: Myosin Binding Protein-C: A Key Regulator of Cardiac Output** – …" at bounding box center [154, 178] width 224 height 56
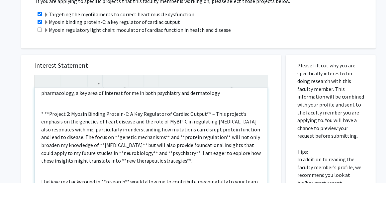
click at [123, 150] on p "* **Project 2: Myosin Binding Protein-C: A Key Regulator of Cardiac Output** – …" at bounding box center [154, 178] width 224 height 56
click at [160, 150] on p "* **Project 2: Myosin Binding Protein-C: A Key Regulator of Cardiac Output** – …" at bounding box center [154, 178] width 224 height 56
click at [177, 150] on p "* **Project 2: Myosin Binding Protein-C: A Key Regulator of Cardiac Output** – …" at bounding box center [154, 178] width 224 height 56
click at [212, 150] on p "* **Project 2: Myosin Binding Protein-C: A Key Regulator of Cardiac Output** – …" at bounding box center [154, 178] width 224 height 56
click at [133, 150] on p "* **Project 2: Myosin Binding Protein-C: A Key Regulator of Cardiac Output** – …" at bounding box center [154, 178] width 224 height 56
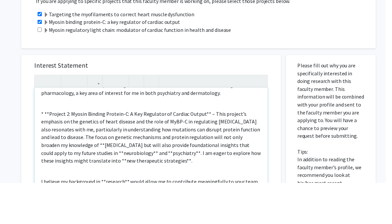
click at [87, 153] on p "* **Project 2: Myosin Binding Protein-C: A Key Regulator of Cardiac Output** – …" at bounding box center [154, 178] width 224 height 56
click at [124, 151] on p "* **Project 2: Myosin Binding Protein-C: A Key Regulator of Cardiac Output** – …" at bounding box center [154, 178] width 224 height 56
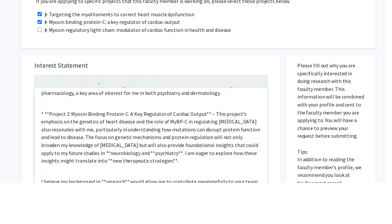
click at [91, 155] on p "* **Project 2: Myosin Binding Protein-C: A Key Regulator of Cardiac Output** – …" at bounding box center [154, 178] width 224 height 56
click at [155, 158] on p "* **Project 2: Myosin Binding Protein-C: A Key Regulator of Cardiac Output** – …" at bounding box center [154, 178] width 224 height 56
click at [138, 155] on p "* **Project 2: Myosin Binding Protein-C: A Key Regulator of Cardiac Output** – …" at bounding box center [154, 178] width 224 height 56
click at [131, 156] on p "* **Project 2: Myosin Binding Protein-C: A Key Regulator of Cardiac Output** – …" at bounding box center [154, 178] width 224 height 56
click at [73, 166] on p "* **Project 2: Myosin Binding Protein-C: A Key Regulator of Cardiac Output** – …" at bounding box center [154, 178] width 224 height 56
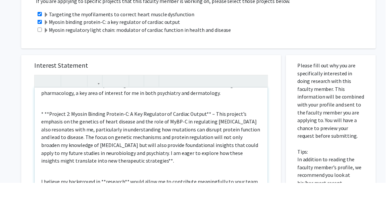
click at [135, 163] on p "* **Project 2: Myosin Binding Protein-C: A Key Regulator of Cardiac Output** – …" at bounding box center [154, 178] width 224 height 56
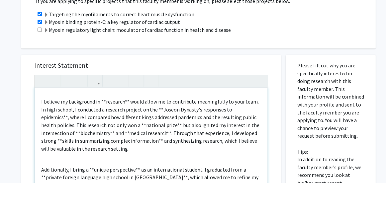
scroll to position [263, 0]
click at [130, 127] on div "Dear Professor Kampourakis, I hope this message finds you well. My name is Andr…" at bounding box center [153, 203] width 237 height 152
click at [175, 137] on p "I believe my background in **research** would allow me to contribute meaningful…" at bounding box center [154, 165] width 224 height 56
click at [131, 137] on p "I believe my background in **research** would allow me to contribute meaningful…" at bounding box center [154, 165] width 224 height 56
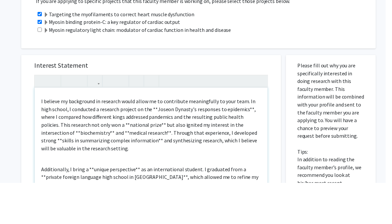
click at [150, 137] on p "I believe my background in research would allow me to contribute meaningfully t…" at bounding box center [154, 165] width 224 height 56
click at [234, 137] on p "I believe my background in research would allow me to contribute meaningfully t…" at bounding box center [154, 165] width 224 height 56
click at [101, 137] on p "I believe my background in research would allow me to contribute meaningfully t…" at bounding box center [154, 165] width 224 height 56
click at [83, 137] on p "I believe my background in research would allow me to contribute meaningfully t…" at bounding box center [154, 165] width 224 height 56
click at [100, 137] on p "I believe my background in research would allow me to contribute meaningfully t…" at bounding box center [154, 165] width 224 height 56
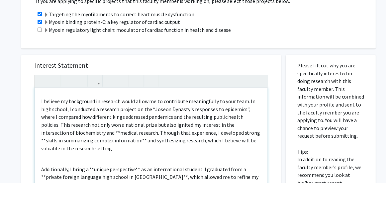
click at [60, 137] on p "I believe my background in research would allow me to contribute meaningfully t…" at bounding box center [154, 165] width 224 height 56
click at [195, 137] on p "I believe my background in research would allow me to contribute meaningfully t…" at bounding box center [154, 165] width 224 height 56
click at [74, 140] on p "I believe my background in research would allow me to contribute meaningfully t…" at bounding box center [154, 165] width 224 height 56
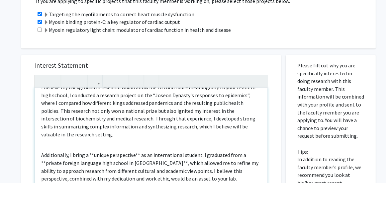
scroll to position [285, 0]
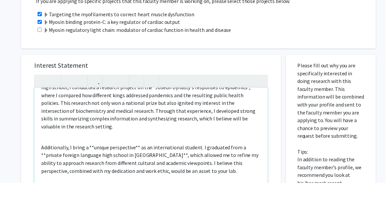
click at [138, 184] on p "Additionally, I bring a **unique perspective** as an international student. I g…" at bounding box center [154, 200] width 224 height 32
click at [97, 184] on p "Additionally, I bring a **unique perspective as an international student. I gra…" at bounding box center [154, 200] width 224 height 32
click at [195, 184] on p "Additionally, I bring a unique perspective as an international student. I gradu…" at bounding box center [154, 200] width 224 height 32
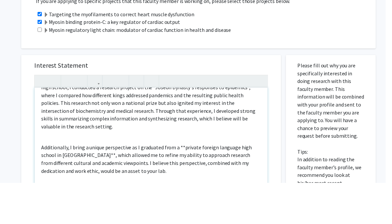
click at [84, 184] on p "Additionally, I bring a unique perspective as I graduated from a **private fore…" at bounding box center [154, 200] width 224 height 32
click at [185, 184] on p "Additionally, I bring a unique perspective as I graduated from a **private fore…" at bounding box center [154, 200] width 224 height 32
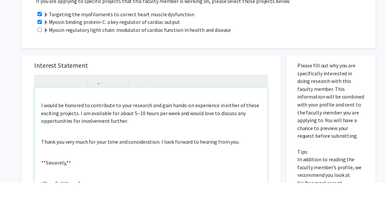
scroll to position [375, 0]
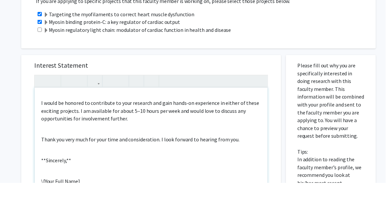
click at [197, 197] on p "**Sincerely,**" at bounding box center [154, 201] width 224 height 8
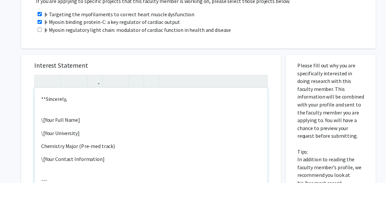
scroll to position [424, 0]
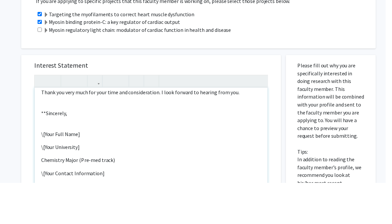
click at [51, 149] on p "**Sincerely," at bounding box center [154, 153] width 224 height 8
click at [124, 173] on div "Dear Professor Kampourakis, I hope this message finds you well. My name is Andr…" at bounding box center [153, 203] width 237 height 152
click at [99, 171] on p "\[Your Full Name]" at bounding box center [154, 175] width 224 height 8
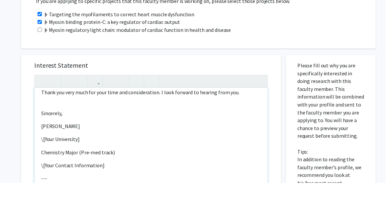
click at [198, 176] on p "\[Your University]" at bounding box center [154, 180] width 224 height 8
click at [188, 216] on p "---" at bounding box center [154, 220] width 224 height 8
click at [51, 202] on p "Aandreahan0510@uky.edu" at bounding box center [154, 206] width 224 height 8
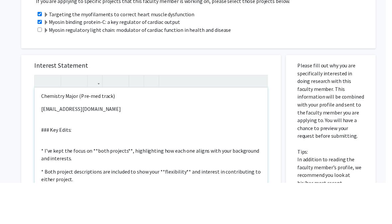
scroll to position [481, 0]
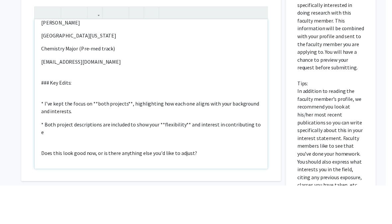
scroll to position [452, 0]
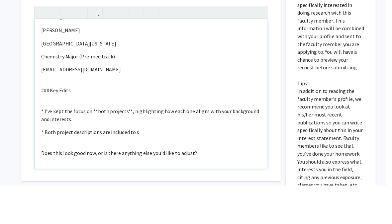
click at [212, 153] on div "Dear Professor Kampourakis, I hope this message finds you well. My name is Andr…" at bounding box center [153, 131] width 237 height 152
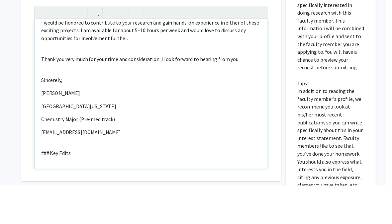
scroll to position [380, 0]
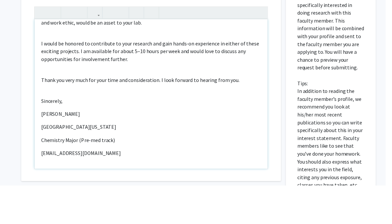
type textarea "<p>Dear Professor Kampourakis,</p><br><p>I hope this message finds you well. My…"
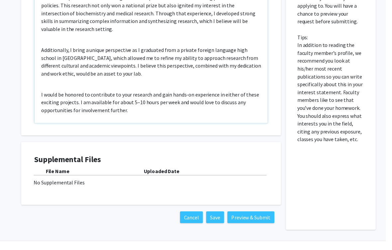
scroll to position [319, 0]
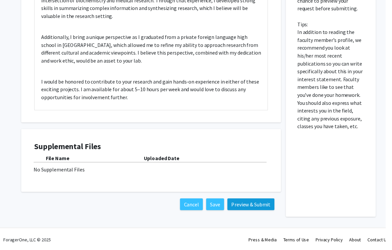
click at [248, 206] on button "Preview & Submit" at bounding box center [255, 207] width 48 height 12
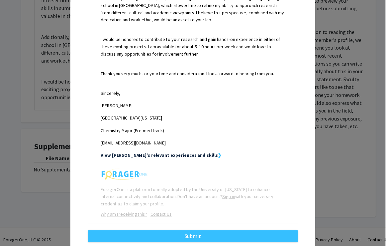
scroll to position [512, 0]
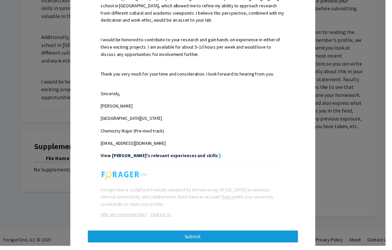
click at [278, 224] on button "Submit" at bounding box center [196, 240] width 214 height 12
